Goal: Find specific fact: Find specific fact

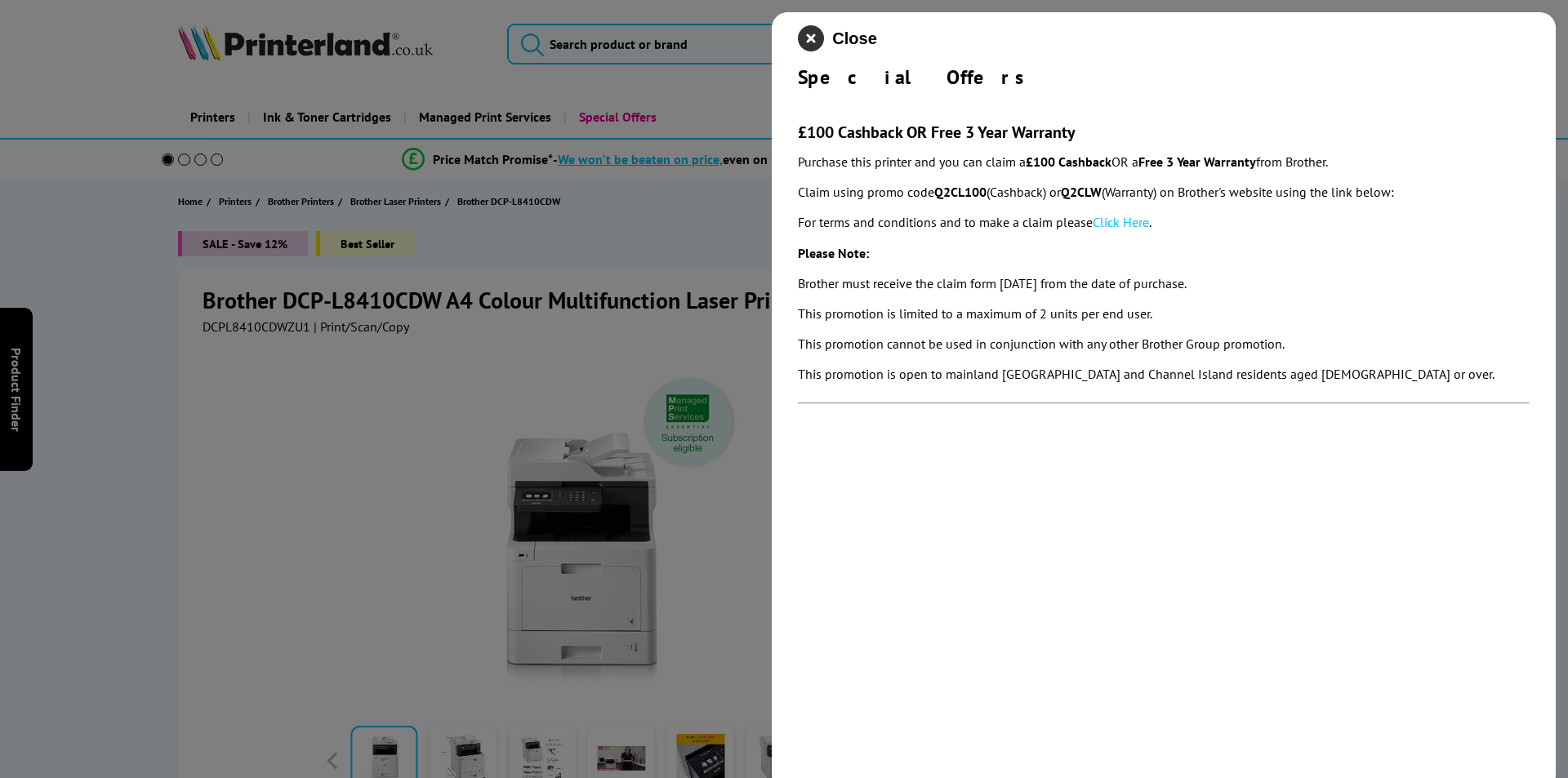
click at [814, 38] on icon "close modal" at bounding box center [810, 38] width 26 height 26
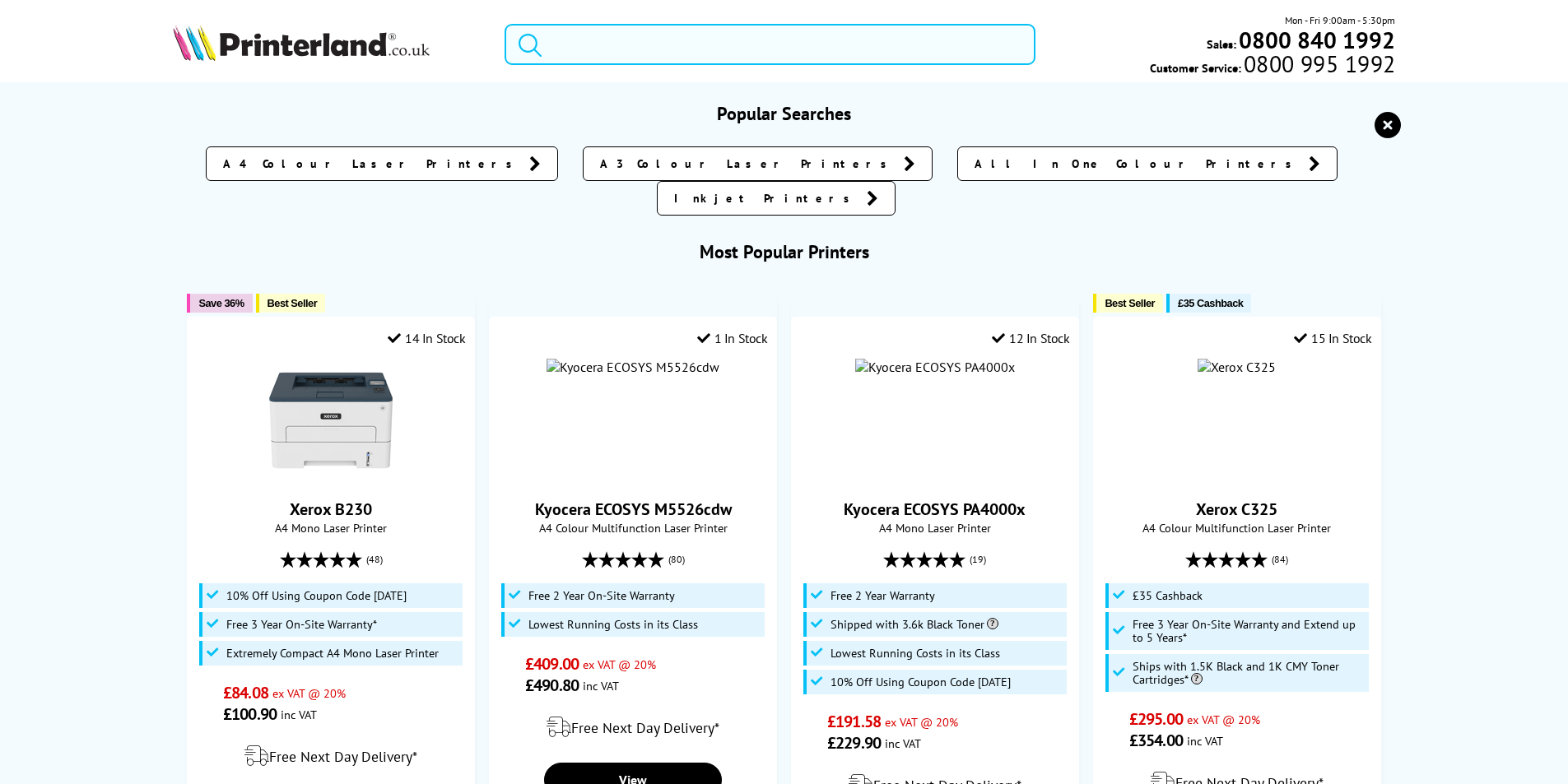
click at [693, 39] on input "search" at bounding box center [770, 44] width 531 height 41
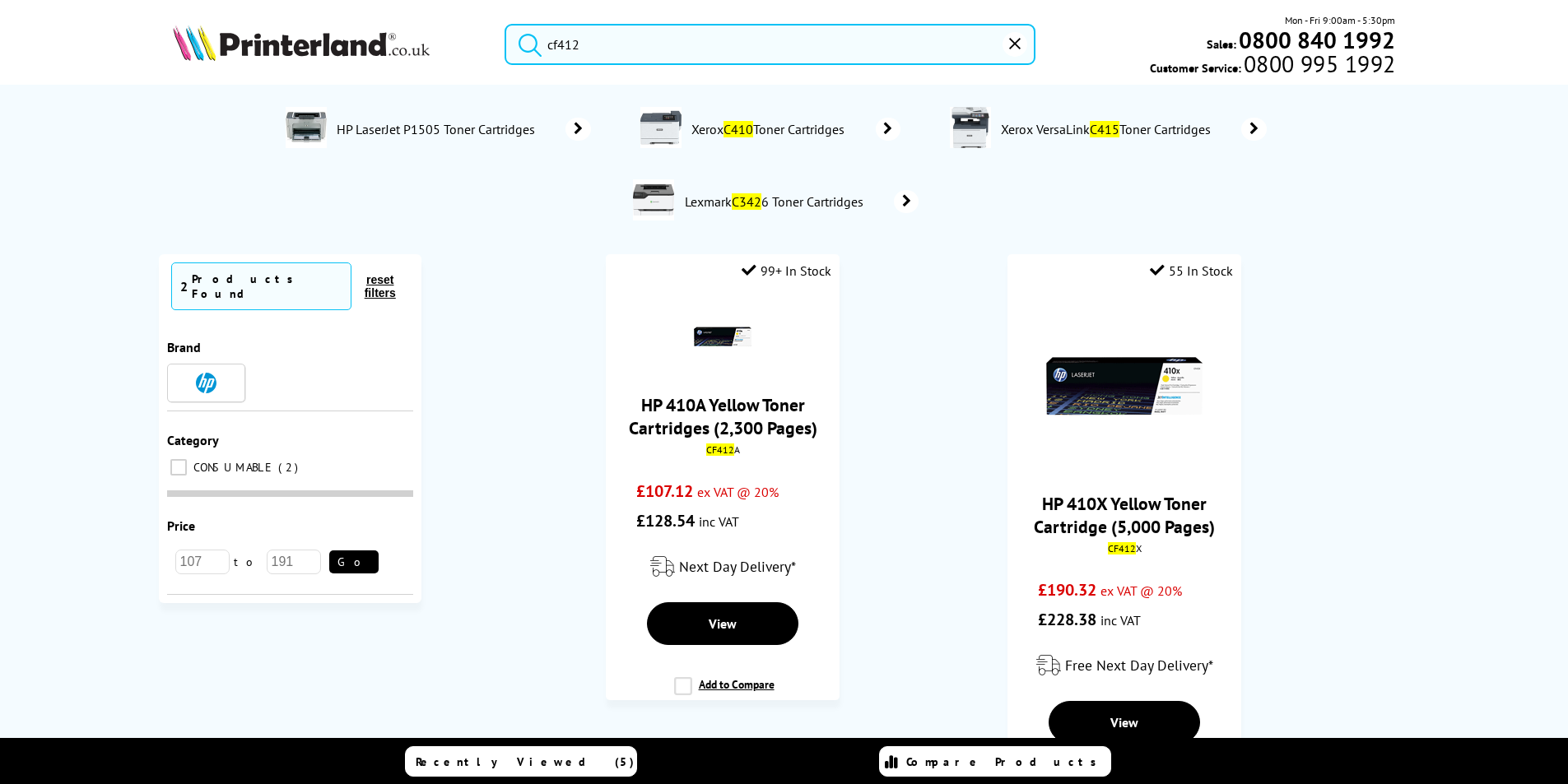
click at [505, 24] on button "submit" at bounding box center [525, 42] width 41 height 37
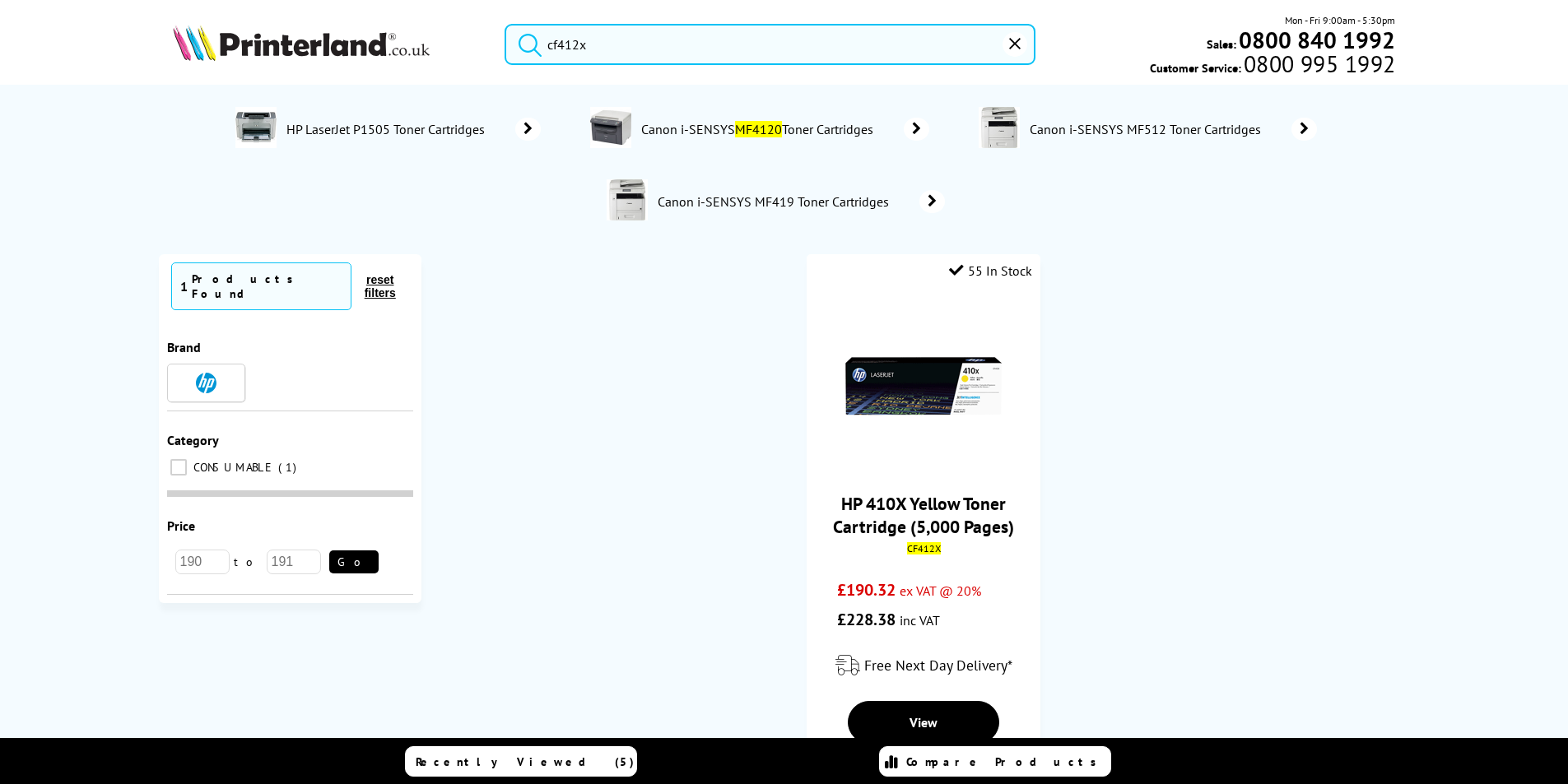
type input "cf412x"
click at [505, 24] on button "submit" at bounding box center [525, 42] width 41 height 37
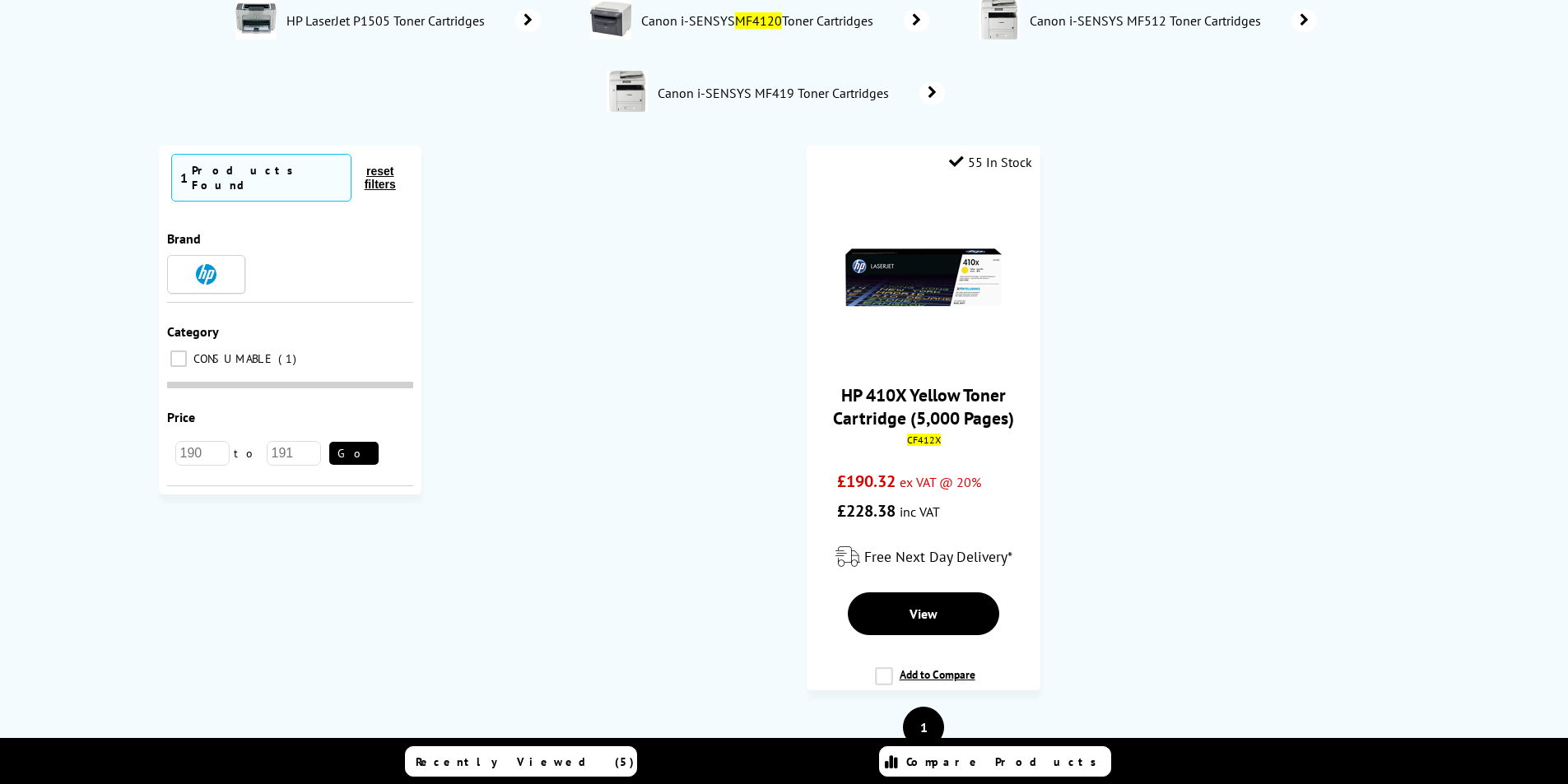
scroll to position [157, 0]
